Goal: Information Seeking & Learning: Find specific fact

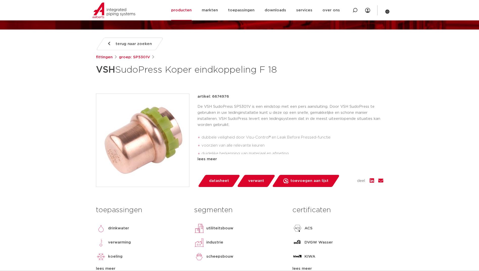
scroll to position [51, 0]
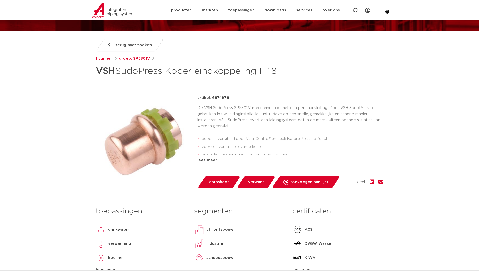
click at [354, 11] on icon at bounding box center [355, 10] width 6 height 6
paste input "SP5085V"
type input "SP5085V"
click button "Zoeken" at bounding box center [0, 0] width 0 height 0
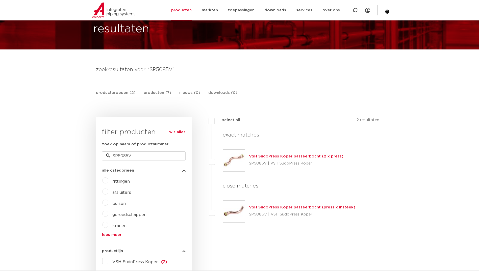
scroll to position [59, 0]
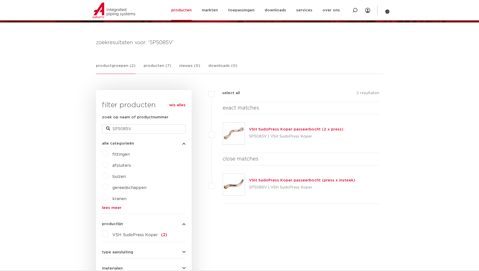
click at [232, 135] on img at bounding box center [234, 134] width 22 height 22
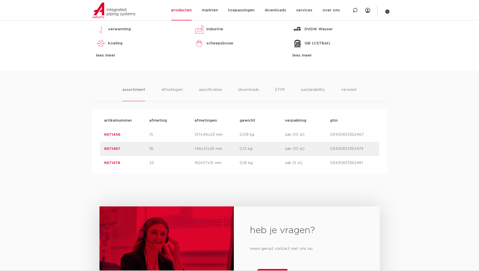
scroll to position [278, 0]
click at [117, 149] on link "6671467" at bounding box center [112, 148] width 16 height 4
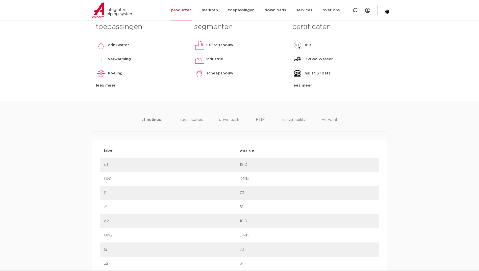
scroll to position [227, 0]
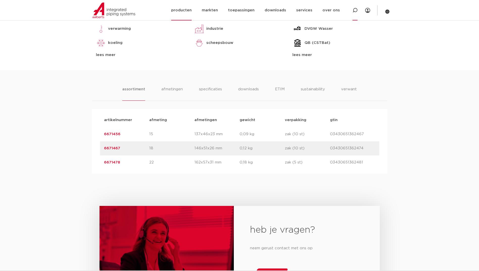
click at [353, 10] on icon at bounding box center [355, 10] width 5 height 5
drag, startPoint x: 354, startPoint y: 10, endPoint x: 346, endPoint y: 12, distance: 7.7
click at [353, 10] on icon at bounding box center [355, 13] width 7 height 7
click at [354, 9] on icon at bounding box center [355, 10] width 6 height 6
paste input "SP5086V"
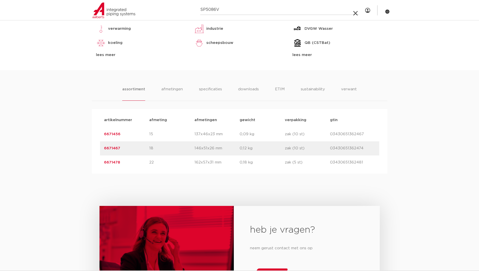
type input "SP5086V"
click button "Zoeken" at bounding box center [0, 0] width 0 height 0
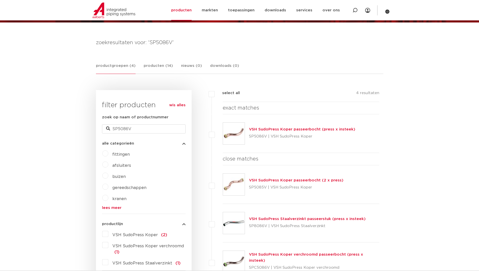
click at [235, 136] on img at bounding box center [234, 134] width 22 height 22
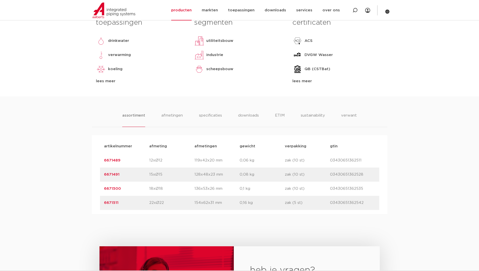
scroll to position [253, 0]
